Goal: Information Seeking & Learning: Learn about a topic

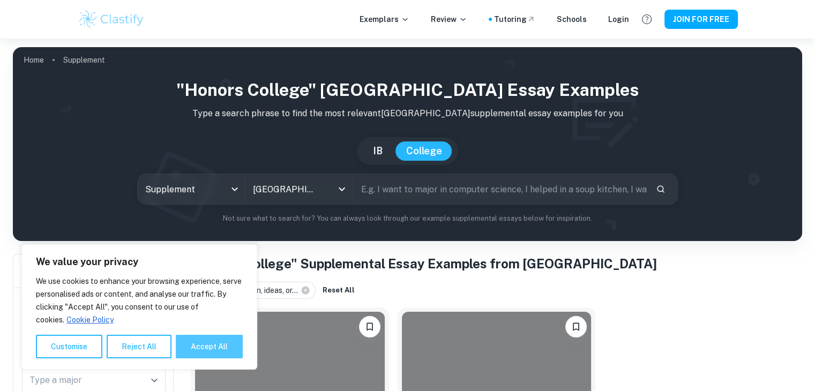
click at [188, 350] on button "Accept All" at bounding box center [209, 347] width 67 height 24
checkbox input "true"
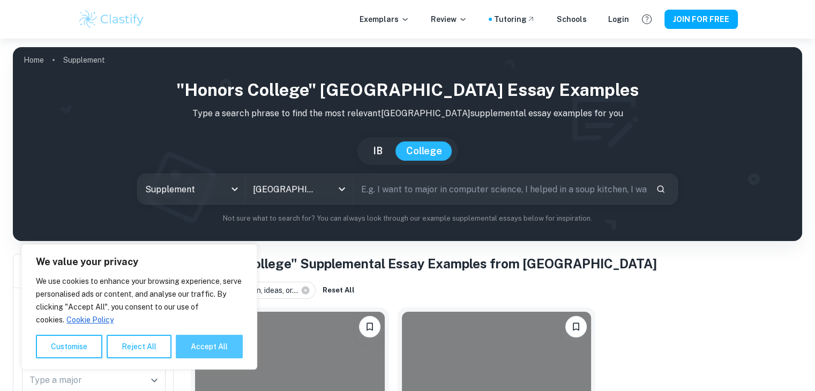
checkbox input "true"
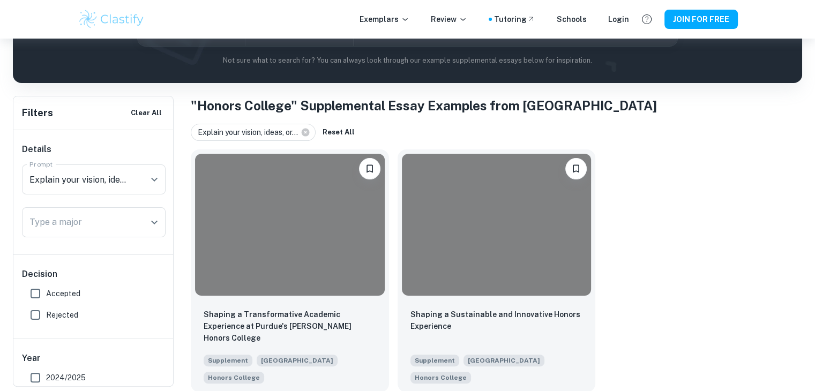
scroll to position [160, 0]
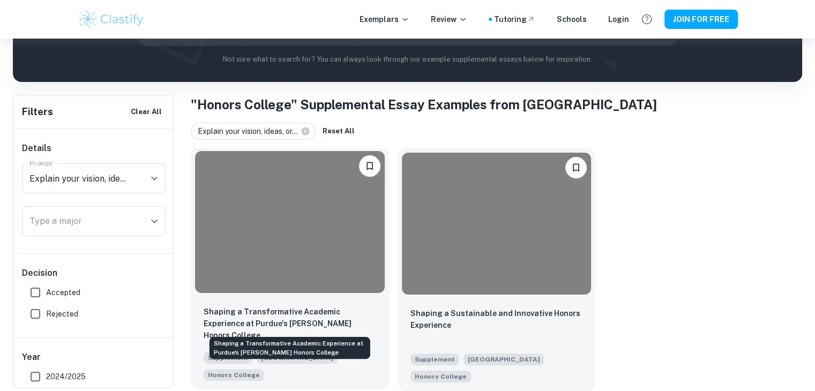
click at [257, 306] on p "Shaping a Transformative Academic Experience at Purdue's [PERSON_NAME] Honors C…" at bounding box center [290, 323] width 173 height 35
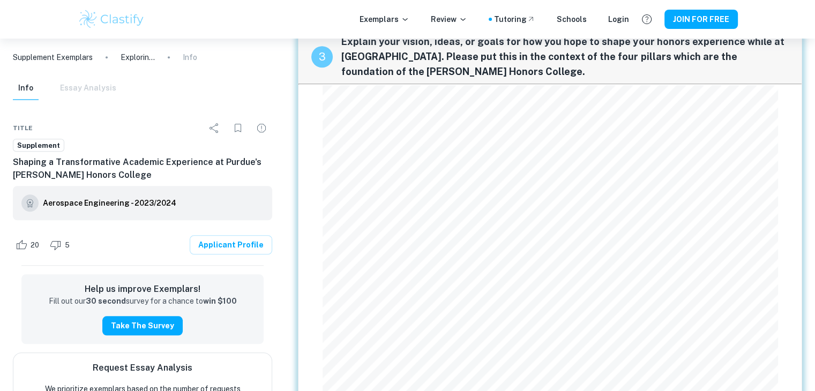
scroll to position [928, 0]
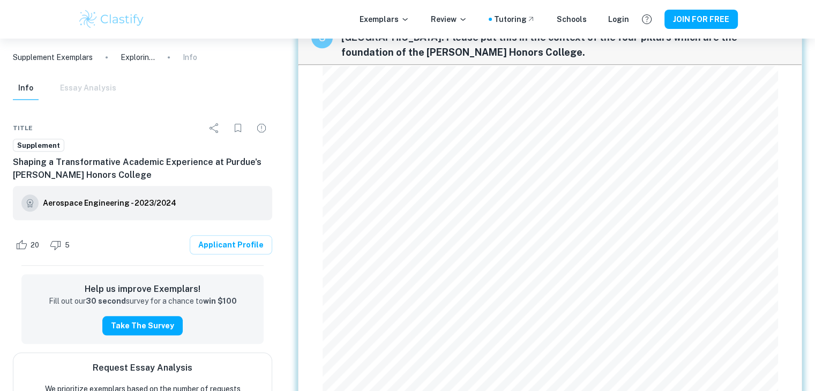
click at [814, 157] on div "1 How will opportunities at [GEOGRAPHIC_DATA] support your interests, both in a…" at bounding box center [550, 290] width 530 height 2360
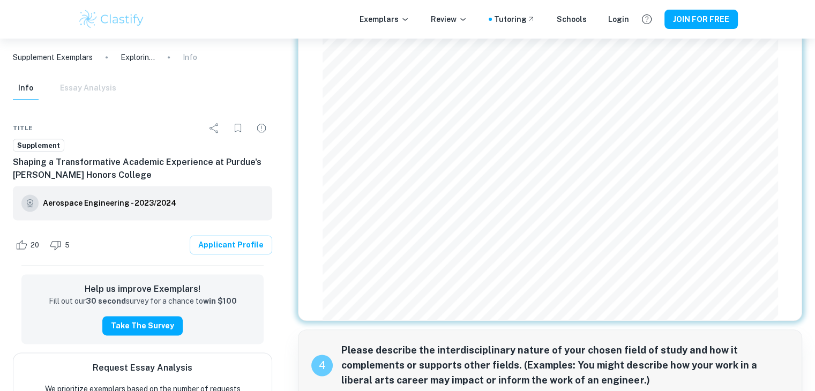
scroll to position [1354, 0]
